Goal: Navigation & Orientation: Go to known website

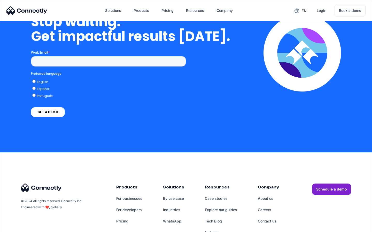
scroll to position [1500, 0]
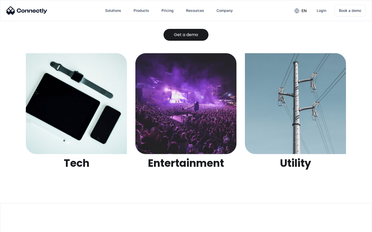
scroll to position [1628, 0]
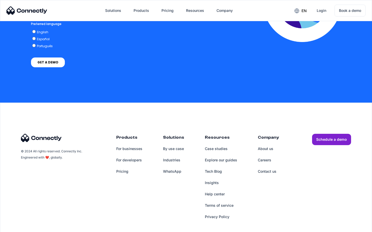
scroll to position [1050, 0]
